Goal: Information Seeking & Learning: Find specific page/section

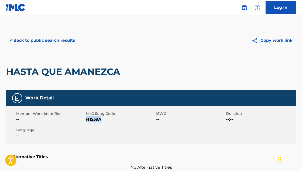
click at [73, 38] on button "< Back to public search results" at bounding box center [42, 40] width 73 height 13
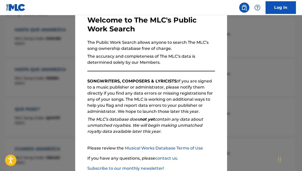
scroll to position [61, 0]
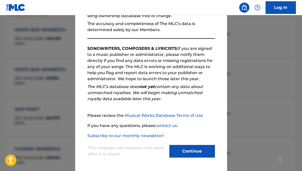
click at [183, 150] on button "Continue" at bounding box center [192, 151] width 46 height 13
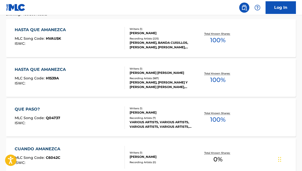
scroll to position [0, 0]
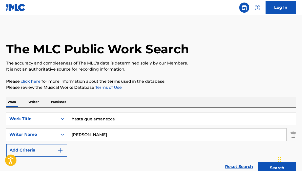
click at [240, 167] on link "Reset Search" at bounding box center [239, 166] width 33 height 11
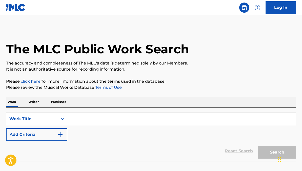
click at [116, 116] on input "Search Form" at bounding box center [181, 119] width 228 height 12
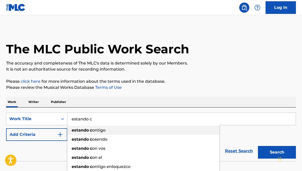
click at [110, 131] on div "estando c ontigo" at bounding box center [143, 130] width 152 height 9
type input "estando contigo"
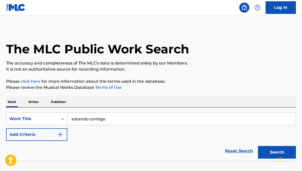
click at [268, 151] on button "Search" at bounding box center [277, 152] width 38 height 13
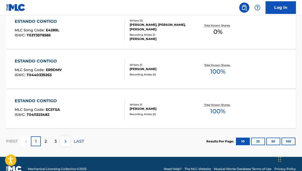
scroll to position [449, 0]
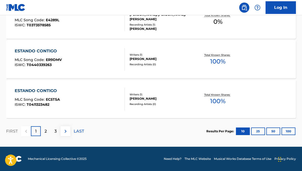
click at [48, 134] on div "2" at bounding box center [46, 131] width 10 height 10
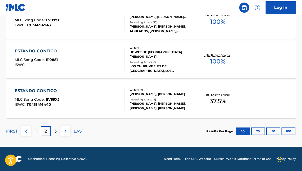
click at [56, 133] on p "3" at bounding box center [55, 131] width 2 height 6
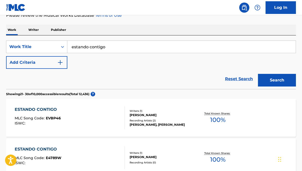
scroll to position [72, 0]
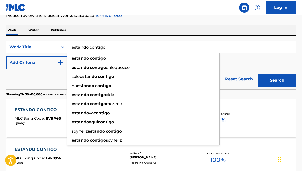
drag, startPoint x: 130, startPoint y: 46, endPoint x: 56, endPoint y: 46, distance: 74.4
click at [56, 46] on div "SearchWithCriteriabd58e4e0-db7a-48a4-95cc-af6d3787ebd1 Work Title estando conti…" at bounding box center [151, 47] width 290 height 13
